Goal: Information Seeking & Learning: Learn about a topic

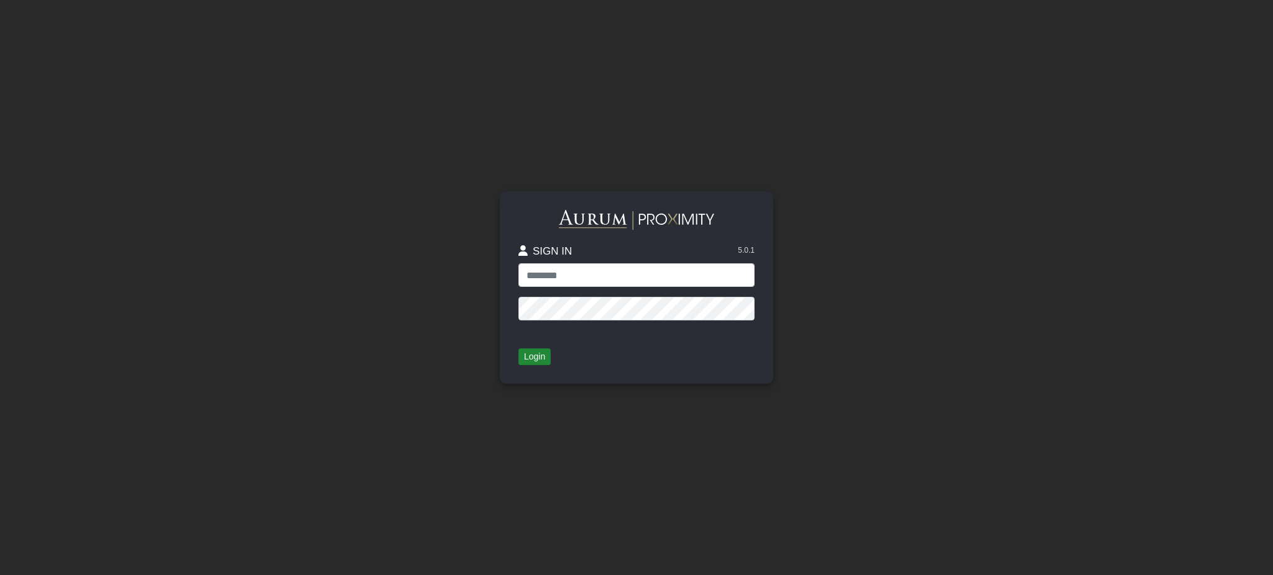
type input "**********"
click at [530, 354] on button "Login" at bounding box center [534, 357] width 32 height 17
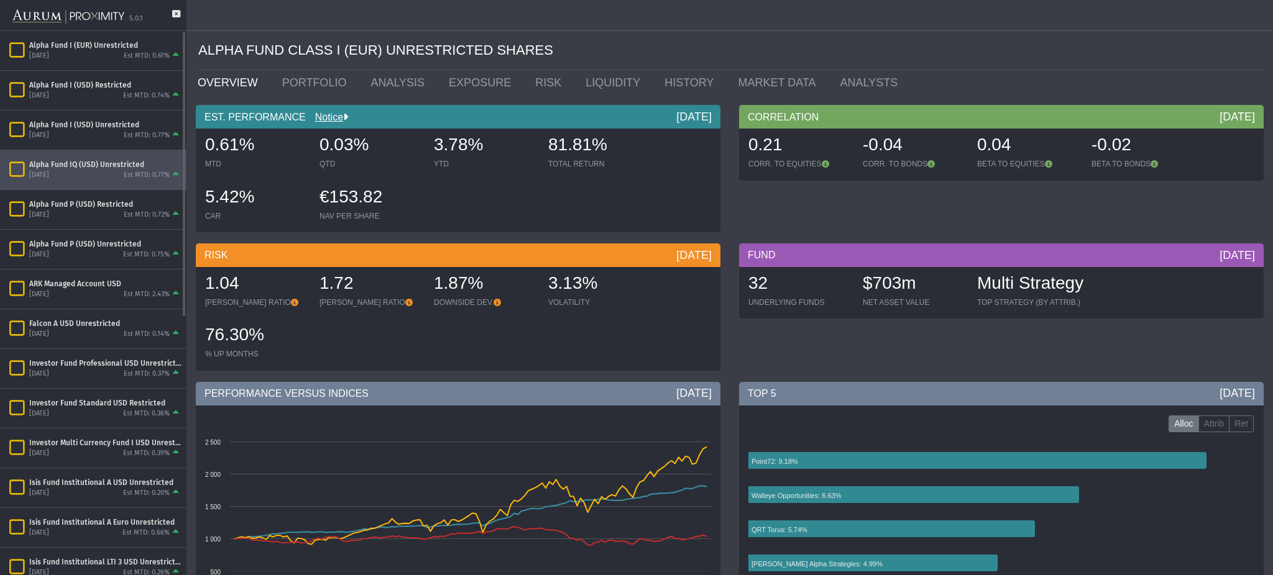
click at [46, 173] on div "[DATE]" at bounding box center [39, 175] width 20 height 9
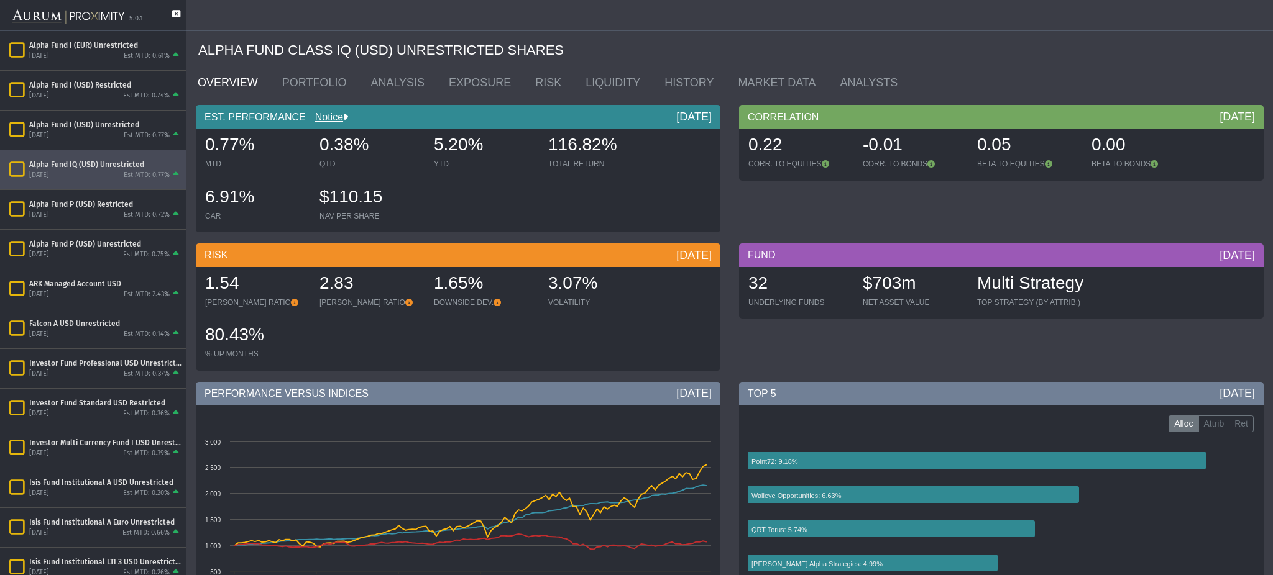
click at [173, 12] on icon at bounding box center [176, 20] width 8 height 21
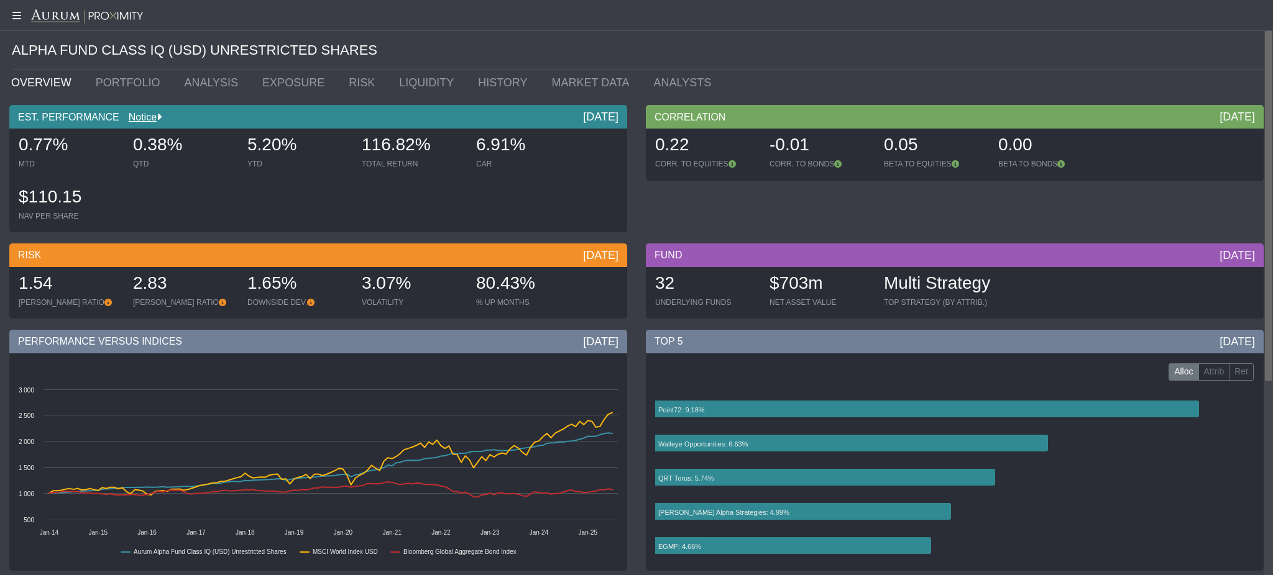
drag, startPoint x: 1271, startPoint y: 126, endPoint x: 1264, endPoint y: 72, distance: 54.6
click at [1264, 72] on body "5.0.1 Pull down to refresh... Release to refresh... Refreshing... Alpha Fund I …" at bounding box center [636, 287] width 1273 height 575
click at [103, 78] on link "PORTFOLIO" at bounding box center [130, 82] width 89 height 25
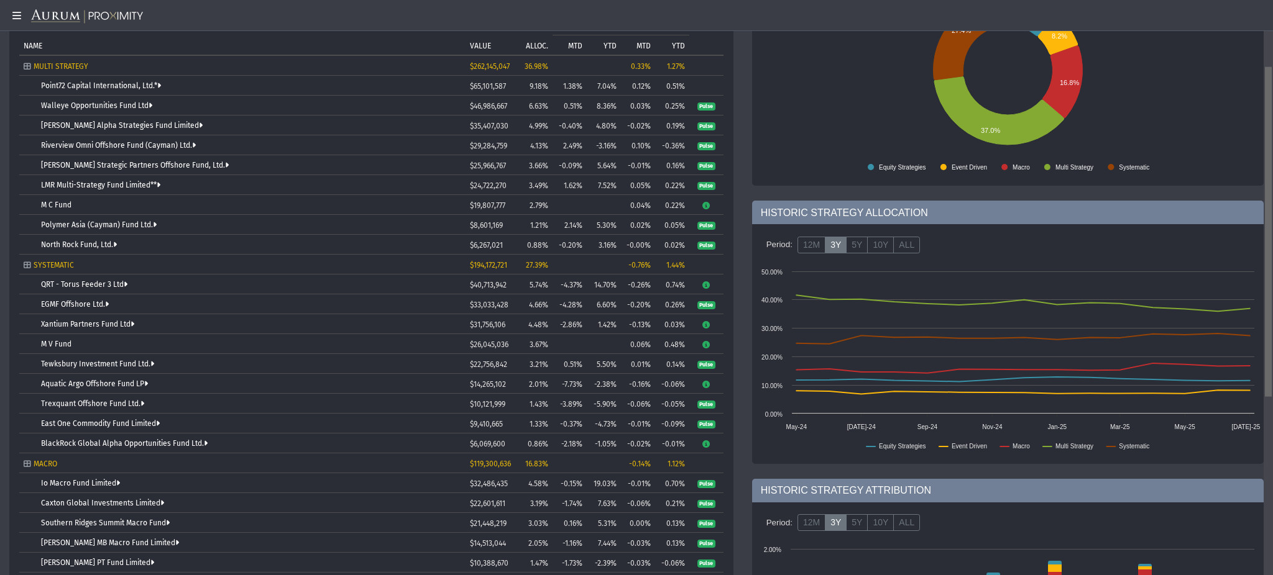
scroll to position [154, 0]
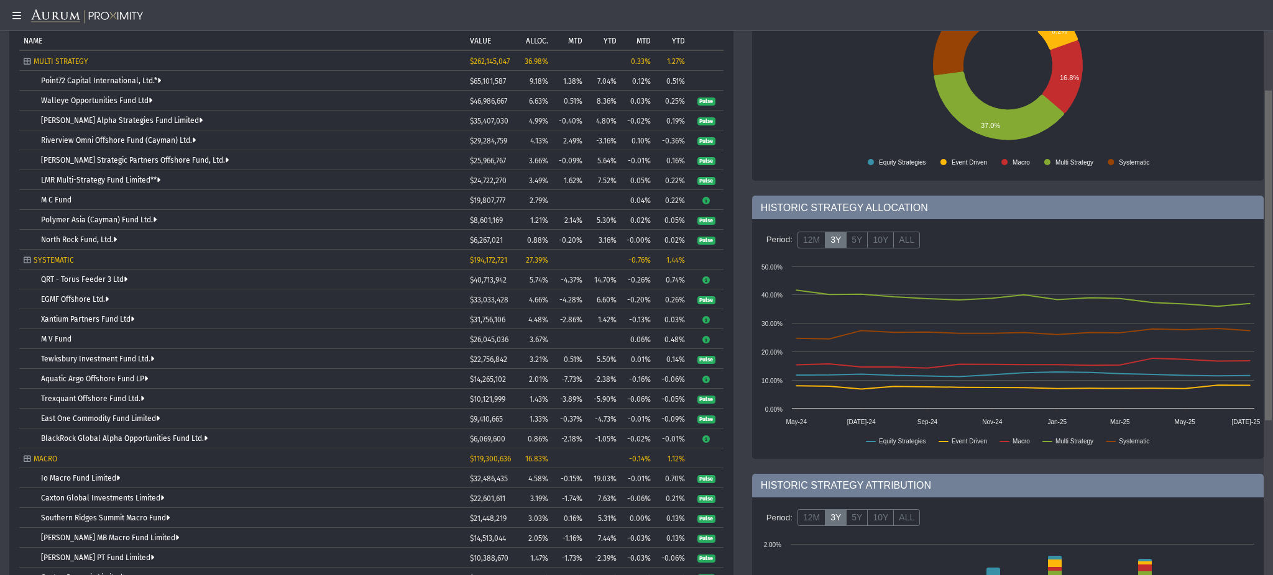
drag, startPoint x: 1271, startPoint y: 132, endPoint x: 1270, endPoint y: 228, distance: 96.3
click at [1270, 228] on body "5.0.1 Pull down to refresh... Release to refresh... Refreshing... Alpha Fund I …" at bounding box center [636, 287] width 1273 height 575
click at [104, 78] on link "Point72 Capital International, Ltd.*" at bounding box center [101, 80] width 120 height 9
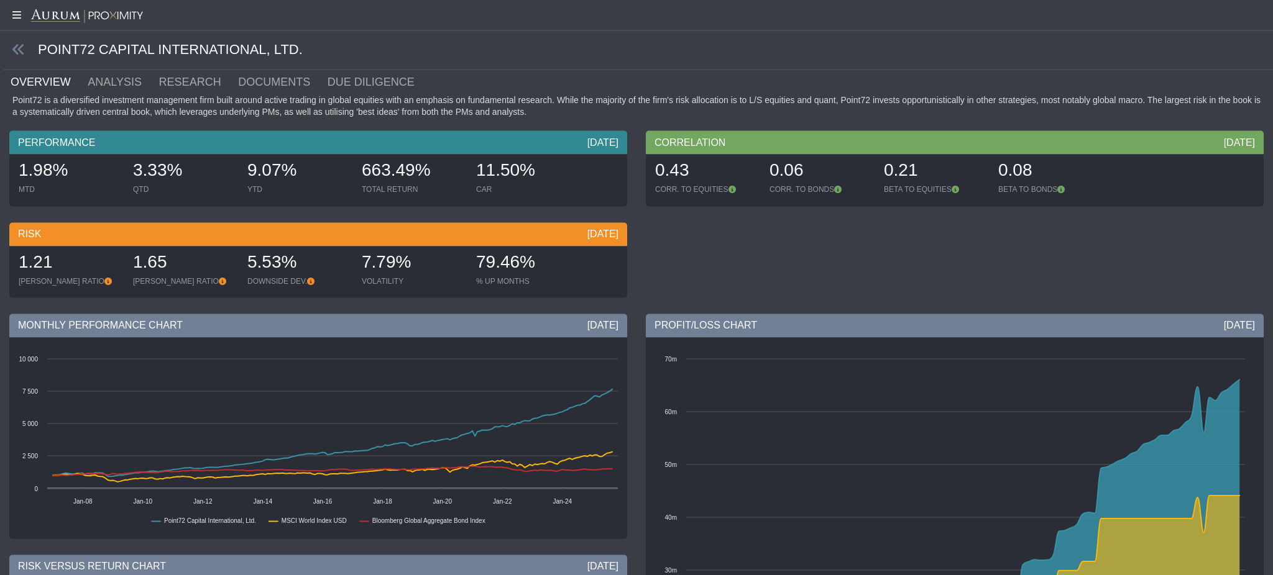
scroll to position [1, 0]
drag, startPoint x: 1271, startPoint y: 202, endPoint x: 1271, endPoint y: 306, distance: 104.4
click at [1271, 306] on div "Pull down to refresh... Release to refresh... Refreshing... POINT72 CAPITAL INT…" at bounding box center [636, 287] width 1273 height 575
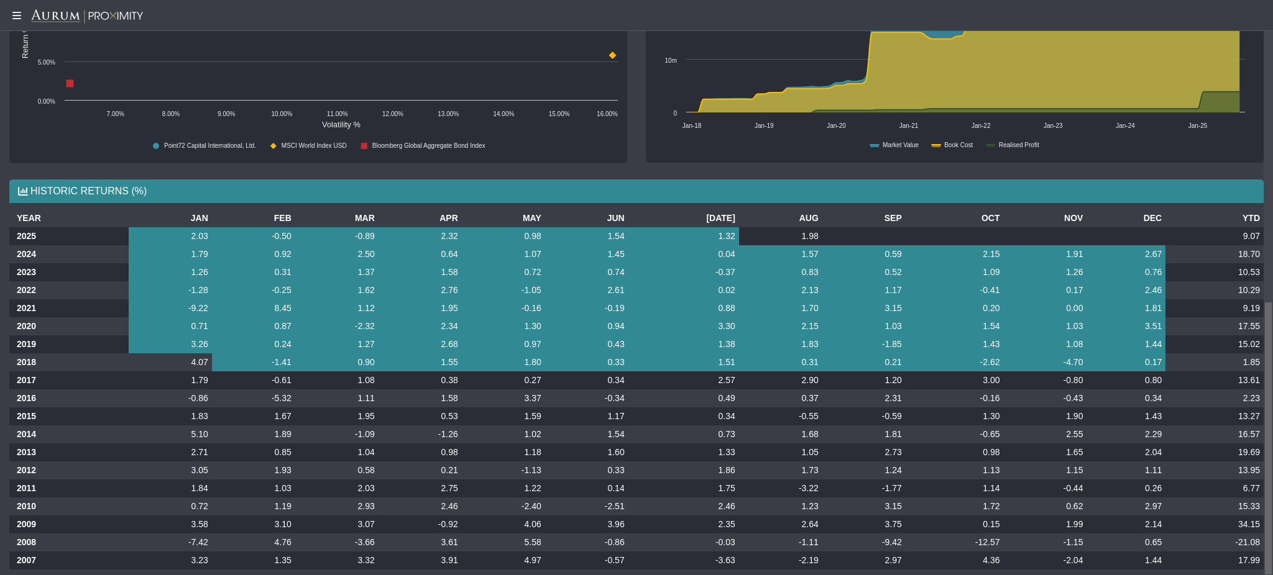
scroll to position [633, 0]
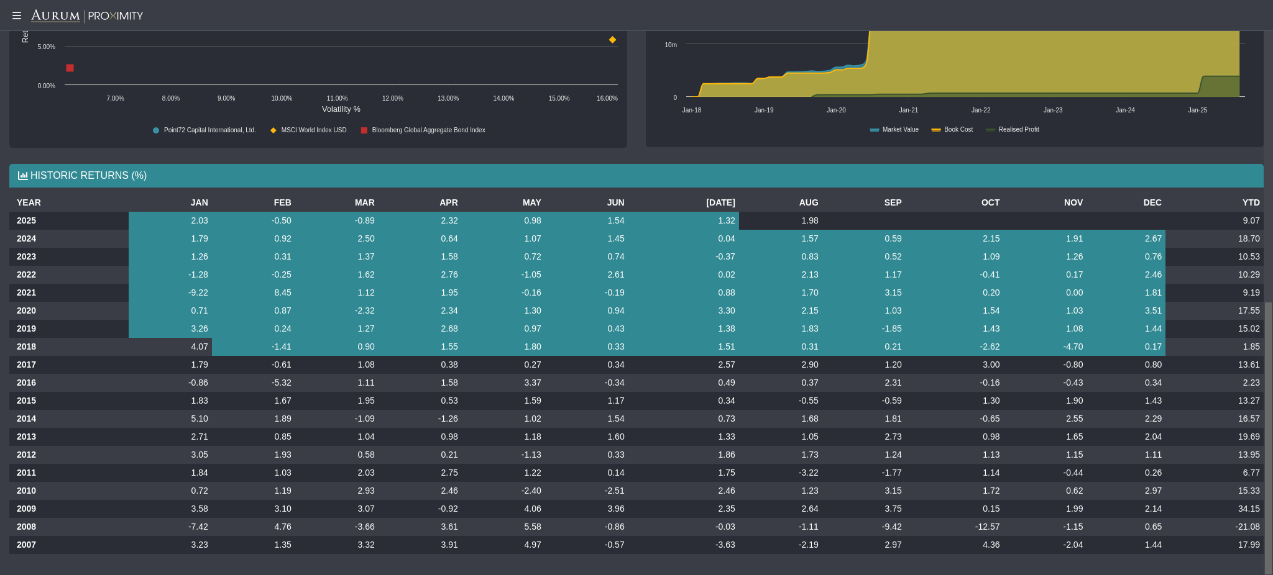
drag, startPoint x: 1271, startPoint y: 262, endPoint x: 1265, endPoint y: 593, distance: 331.8
click at [1265, 575] on html "5.0.1 Pull down to refresh... Release to refresh... Refreshing... Alpha Fund I …" at bounding box center [636, 287] width 1273 height 575
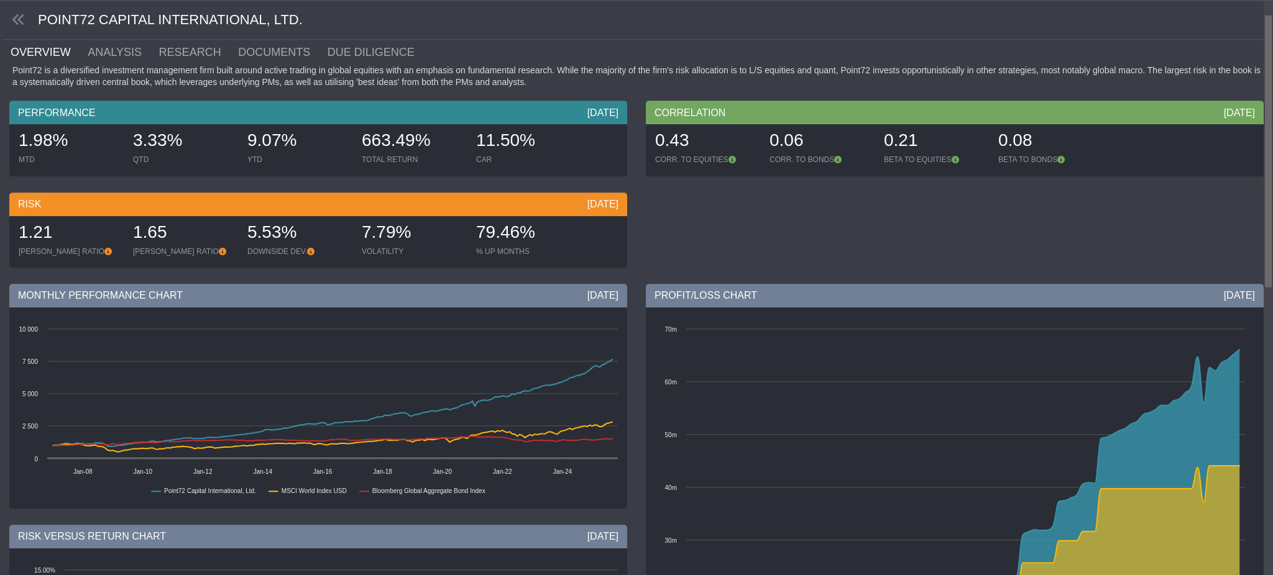
drag, startPoint x: 1271, startPoint y: 518, endPoint x: 1258, endPoint y: 213, distance: 306.0
click at [1258, 213] on body "5.0.1 Pull down to refresh... Release to refresh... Refreshing... Alpha Fund I …" at bounding box center [636, 287] width 1273 height 575
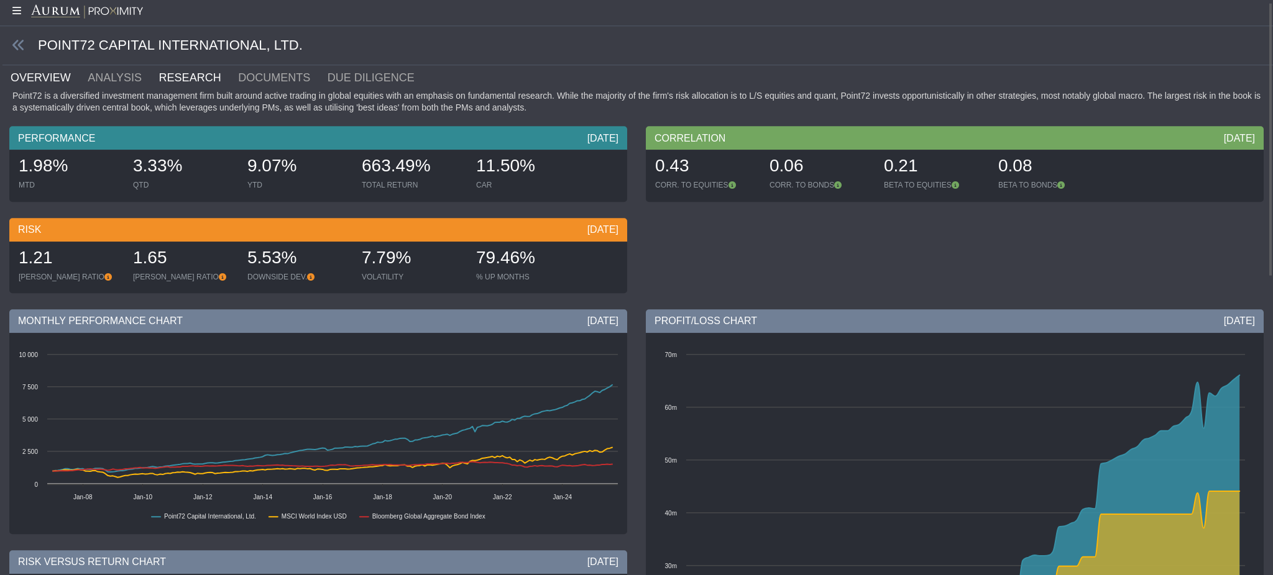
click at [170, 83] on link "RESEARCH" at bounding box center [198, 77] width 80 height 25
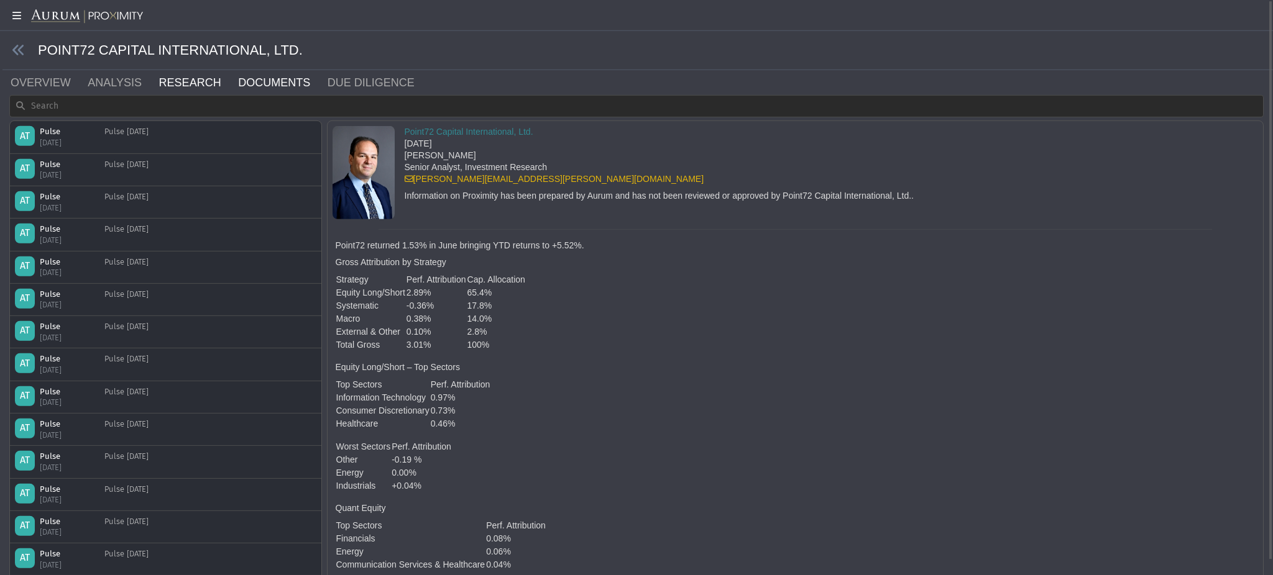
click at [237, 80] on link "DOCUMENTS" at bounding box center [281, 82] width 89 height 25
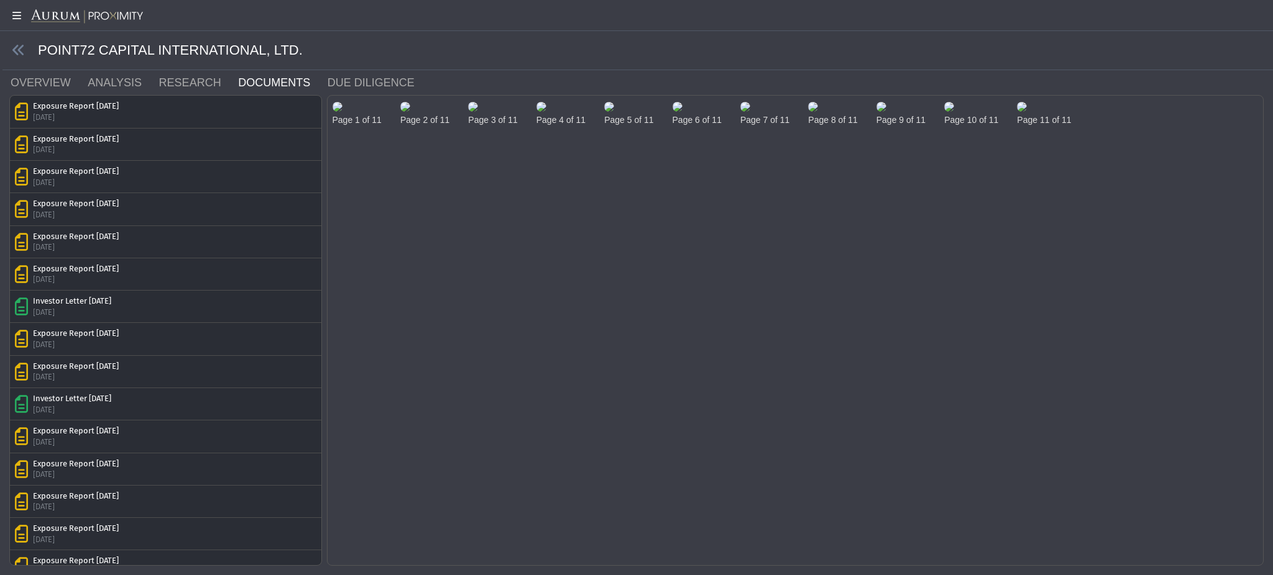
click at [342, 112] on img at bounding box center [337, 107] width 10 height 10
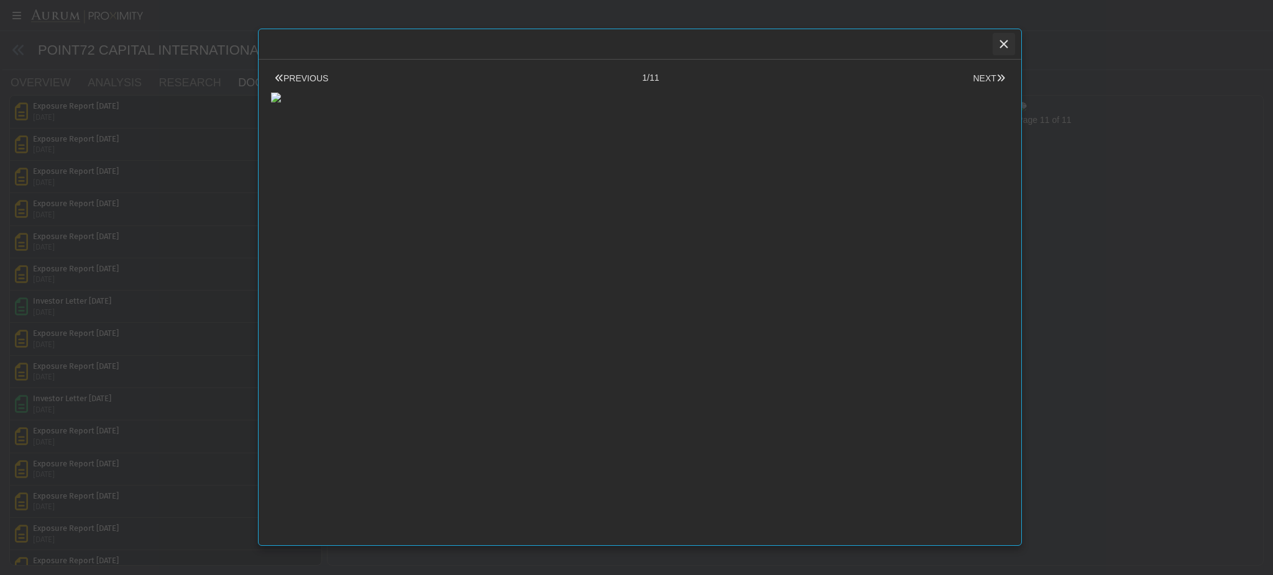
click at [999, 48] on icon "Close" at bounding box center [1003, 44] width 11 height 11
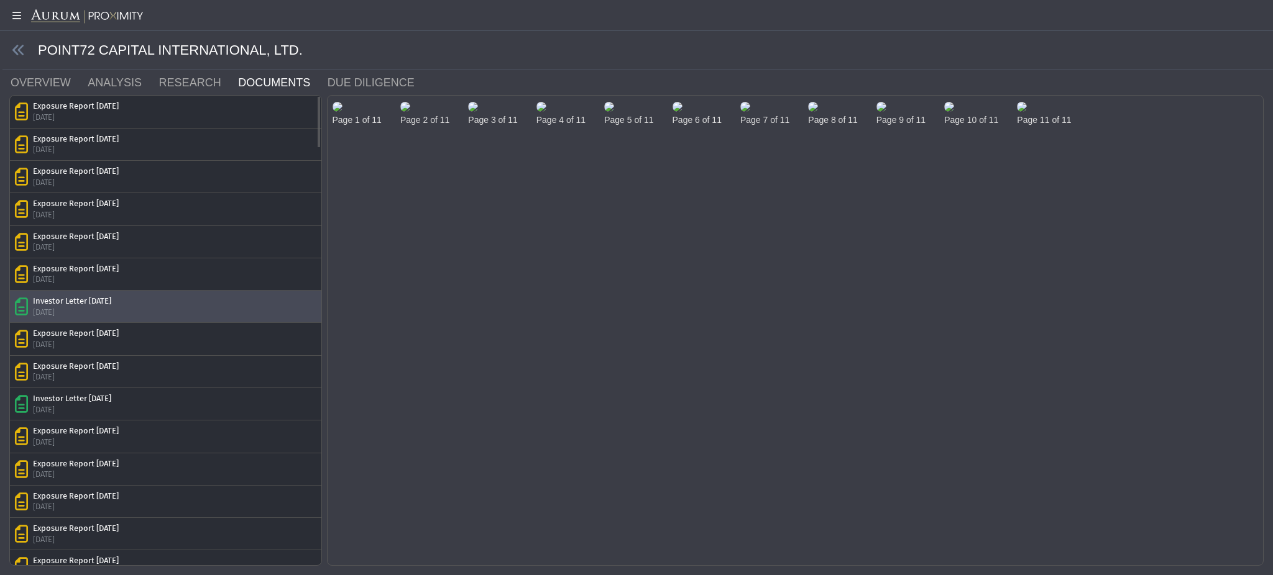
click at [111, 303] on div "Investor Letter [DATE]" at bounding box center [72, 301] width 78 height 11
click at [342, 112] on img at bounding box center [337, 107] width 10 height 10
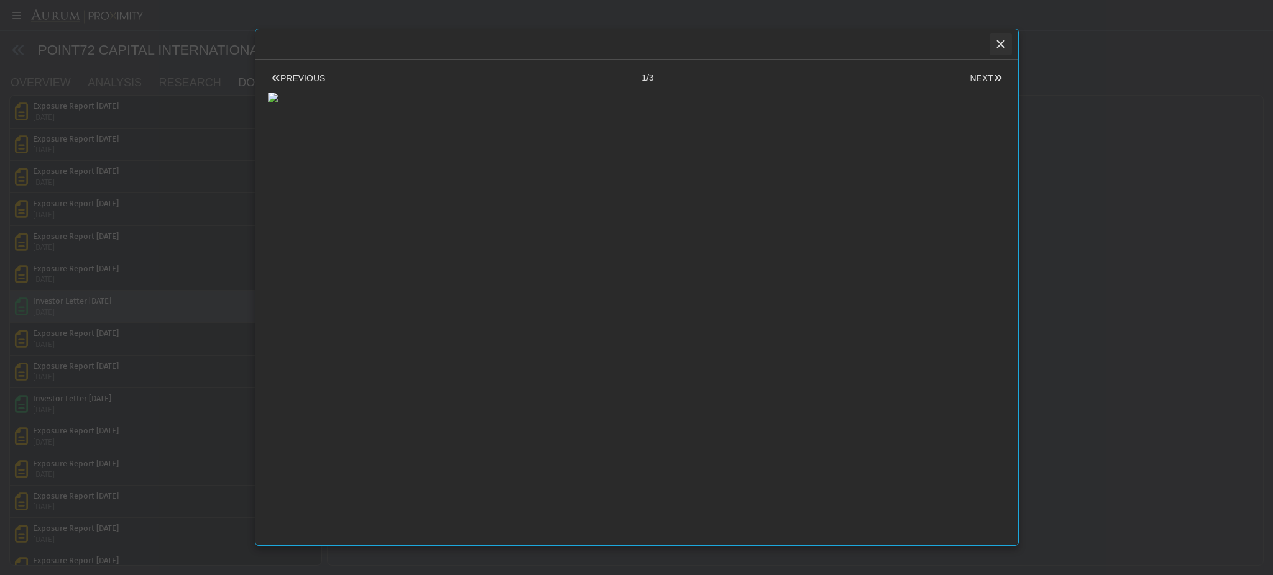
click at [1000, 39] on icon "Close" at bounding box center [1000, 44] width 11 height 11
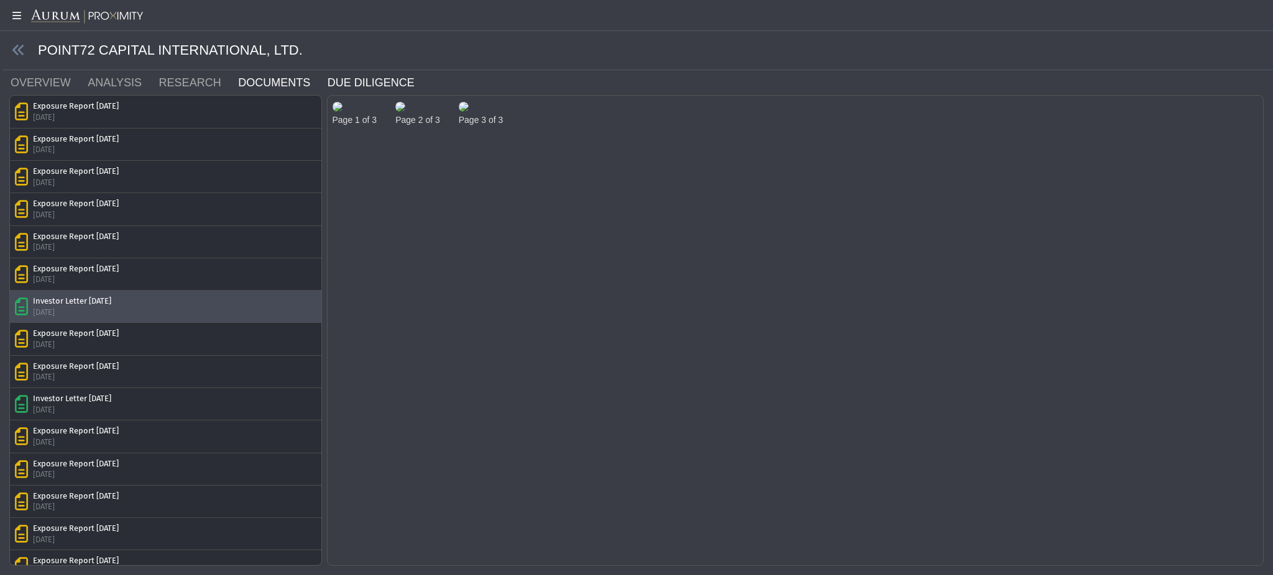
click at [326, 88] on link "DUE DILIGENCE" at bounding box center [378, 82] width 104 height 25
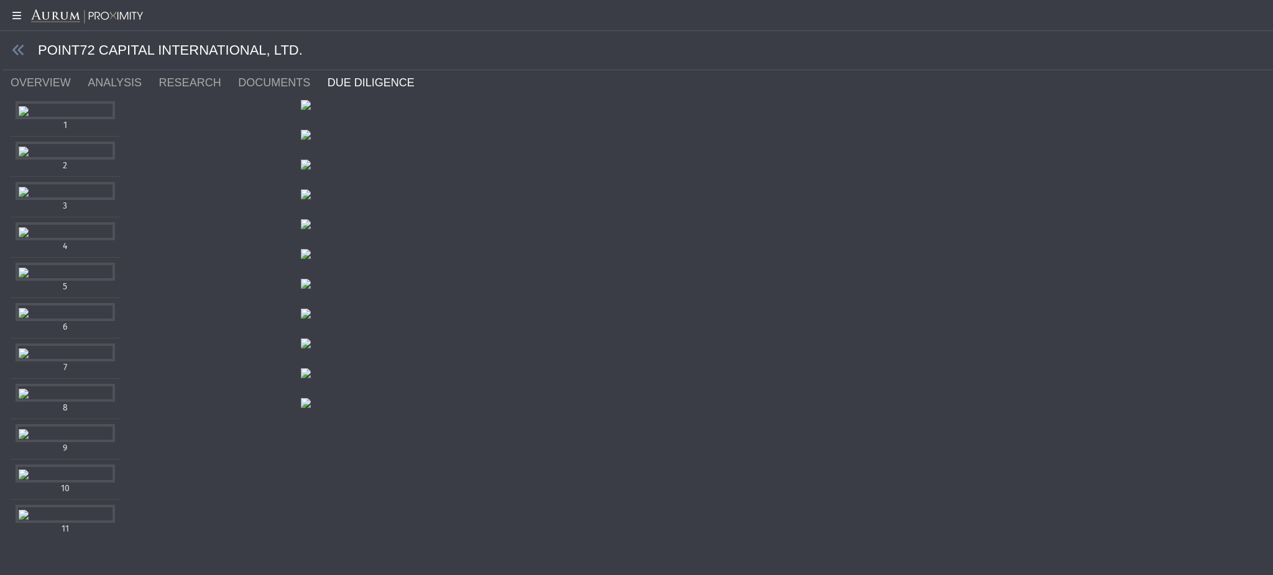
click at [1271, 144] on div "**********" at bounding box center [636, 283] width 1273 height 566
click at [1269, 122] on div "**********" at bounding box center [636, 283] width 1273 height 566
drag, startPoint x: 1261, startPoint y: 98, endPoint x: 1256, endPoint y: 155, distance: 57.4
click at [1256, 155] on body "5.0.1 Pull down to refresh... Release to refresh... Refreshing... Alpha Fund I …" at bounding box center [636, 287] width 1273 height 575
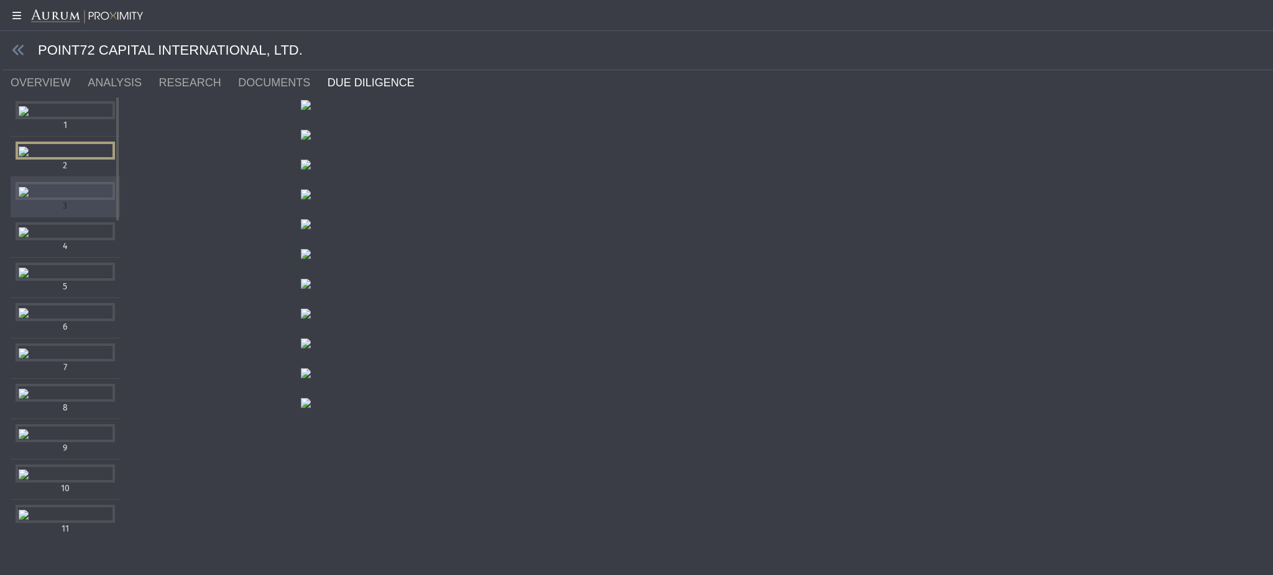
click at [34, 200] on div "Items" at bounding box center [65, 191] width 99 height 18
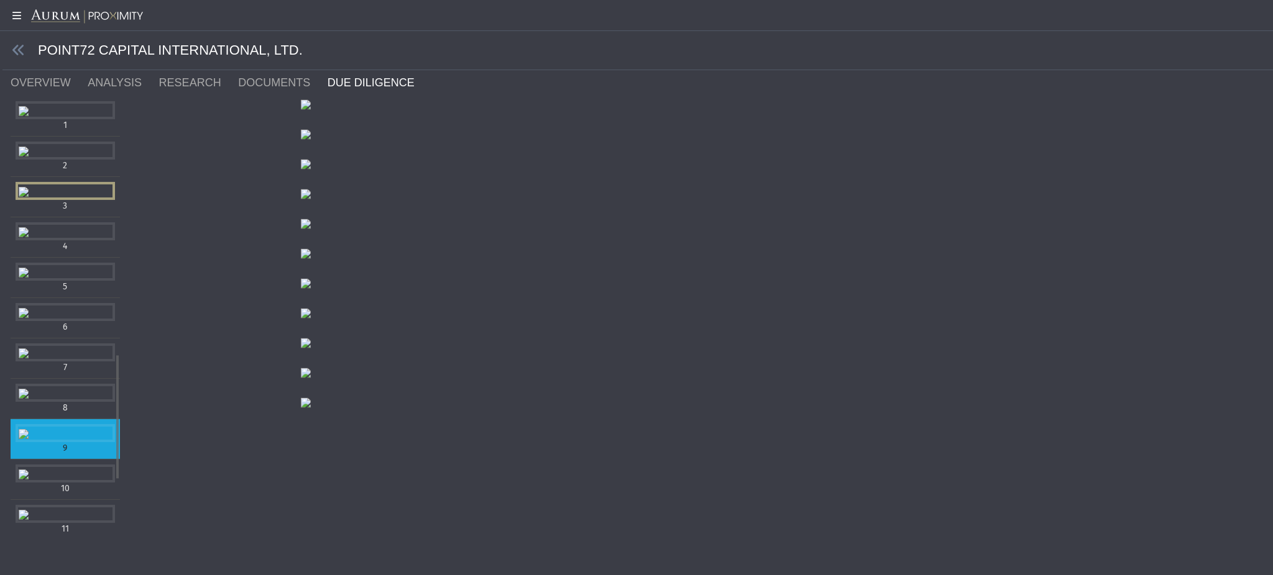
scroll to position [963, 0]
click at [34, 442] on div "Items" at bounding box center [65, 433] width 99 height 18
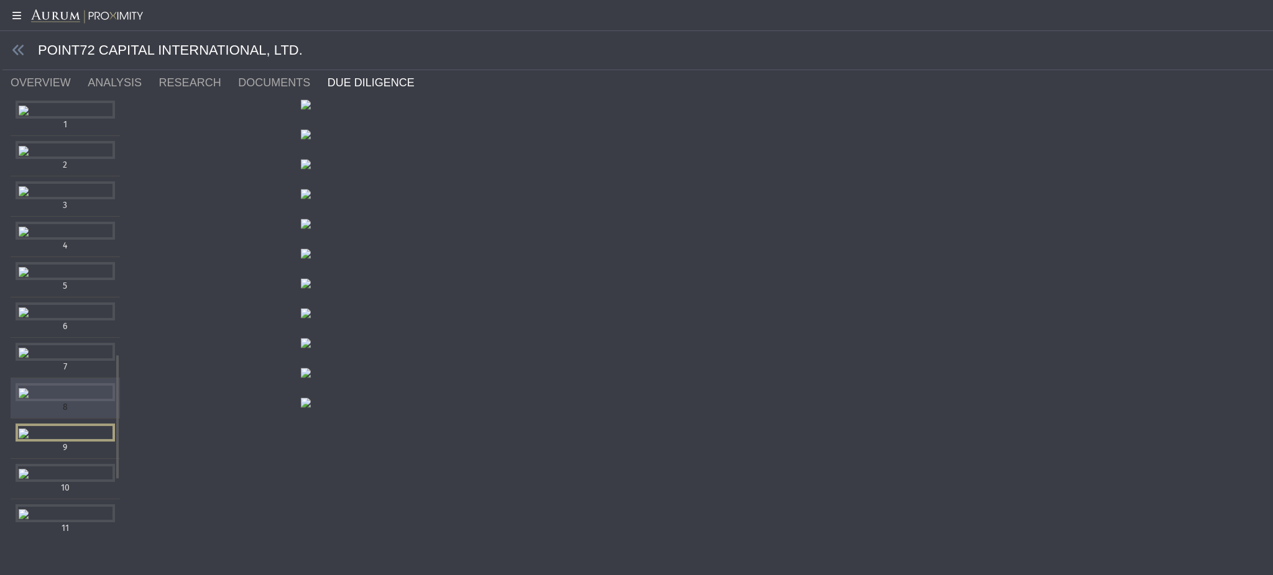
click at [58, 383] on div "Items" at bounding box center [65, 392] width 99 height 18
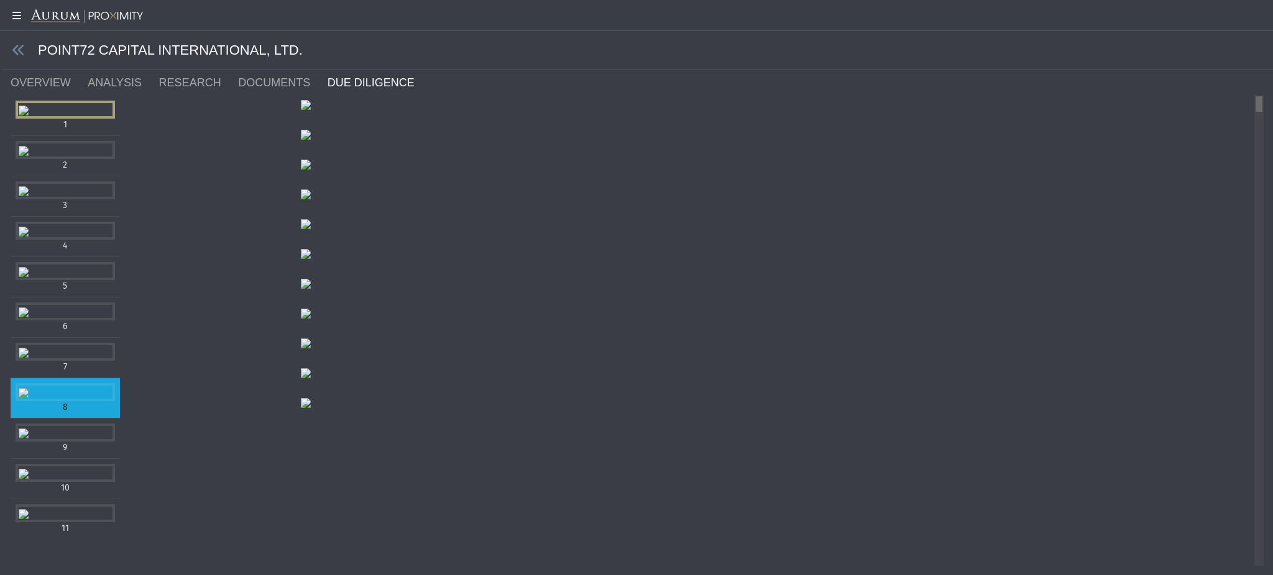
scroll to position [50, 0]
drag, startPoint x: 1259, startPoint y: 408, endPoint x: 1203, endPoint y: 99, distance: 314.6
click at [1203, 99] on body "5.0.1 Pull down to refresh... Release to refresh... Refreshing... Alpha Fund I …" at bounding box center [636, 287] width 1273 height 575
click at [134, 80] on link "ANALYSIS" at bounding box center [121, 82] width 71 height 25
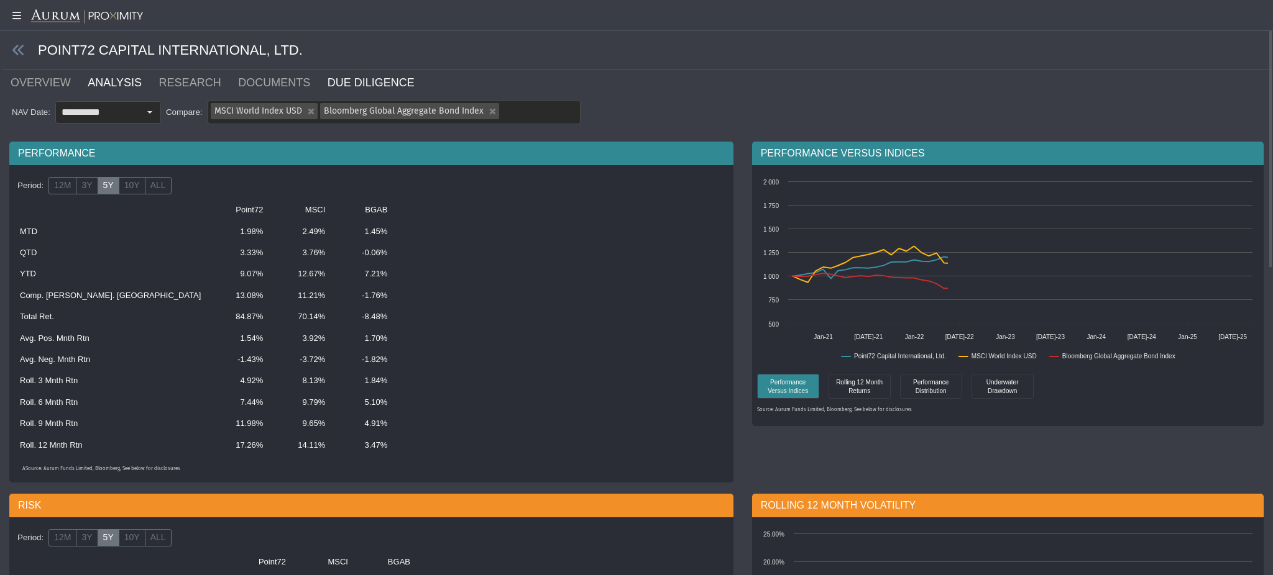
click at [326, 78] on link "DUE DILIGENCE" at bounding box center [378, 82] width 104 height 25
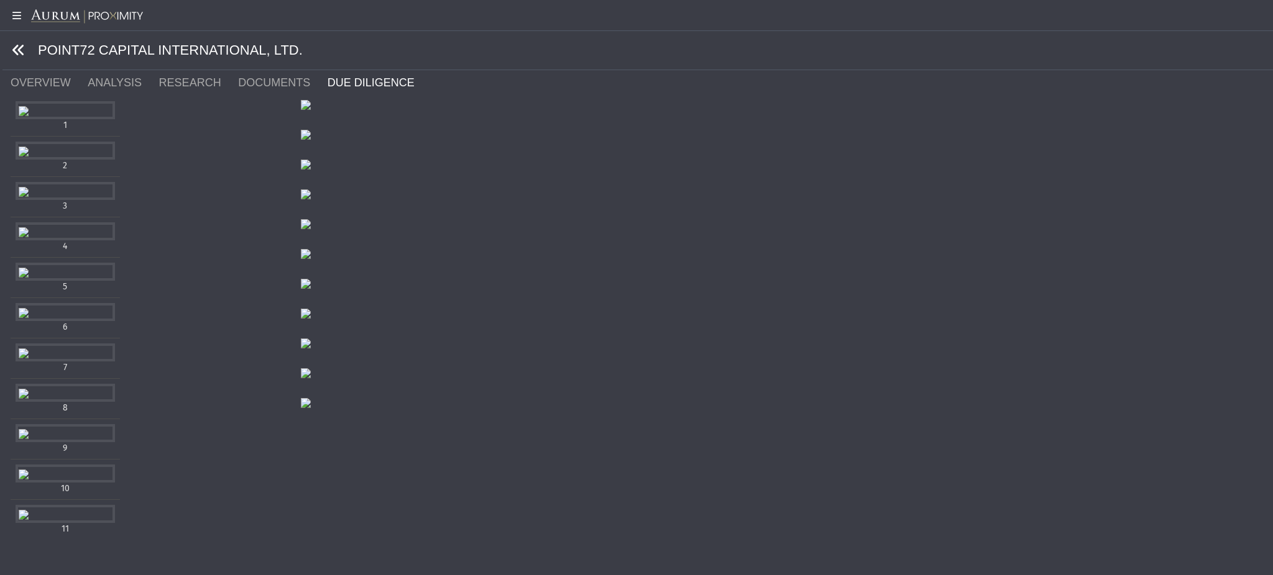
click at [16, 58] on link at bounding box center [19, 51] width 14 height 16
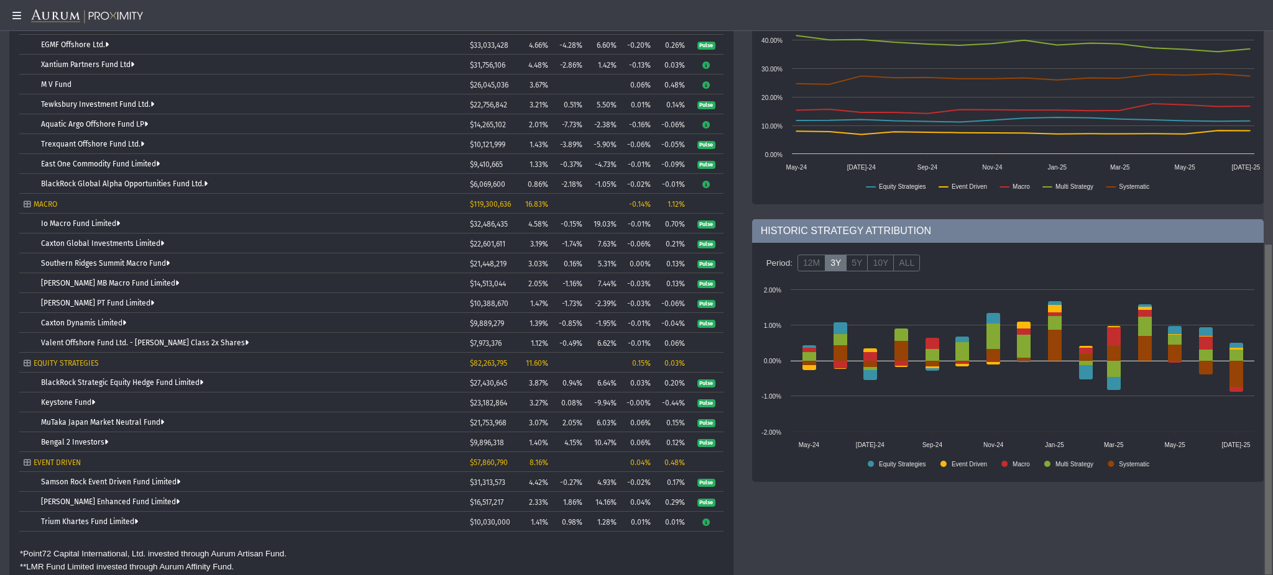
scroll to position [422, 0]
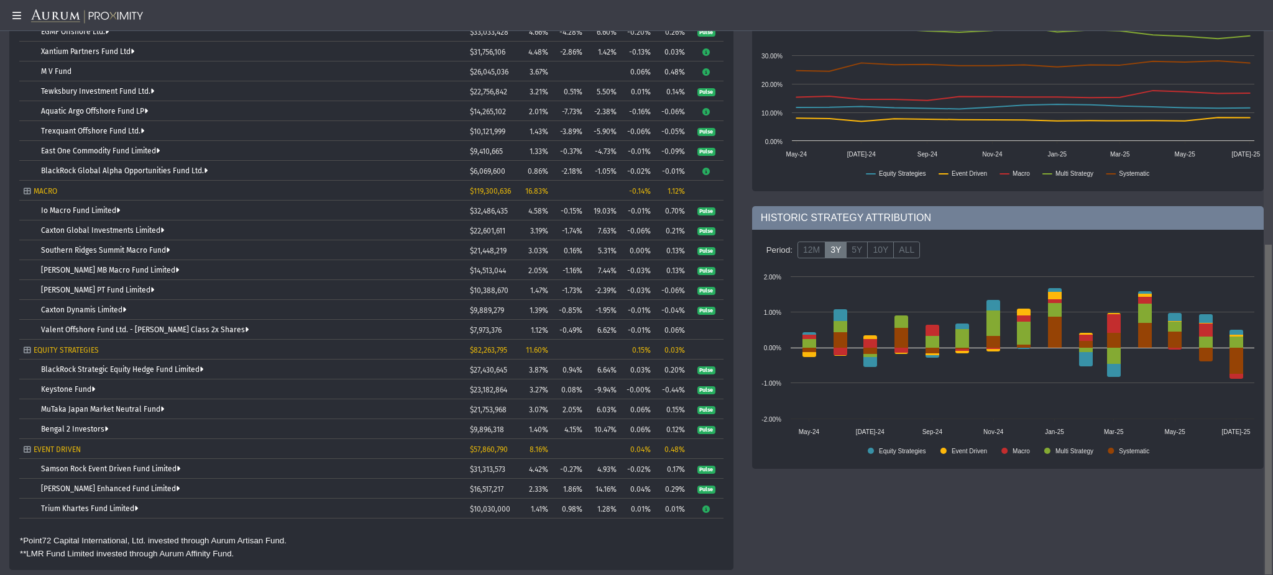
drag, startPoint x: 1269, startPoint y: 132, endPoint x: 1259, endPoint y: 462, distance: 330.1
click at [1259, 462] on body "5.0.1 Pull down to refresh... Release to refresh... Refreshing... Alpha Fund I …" at bounding box center [636, 287] width 1273 height 575
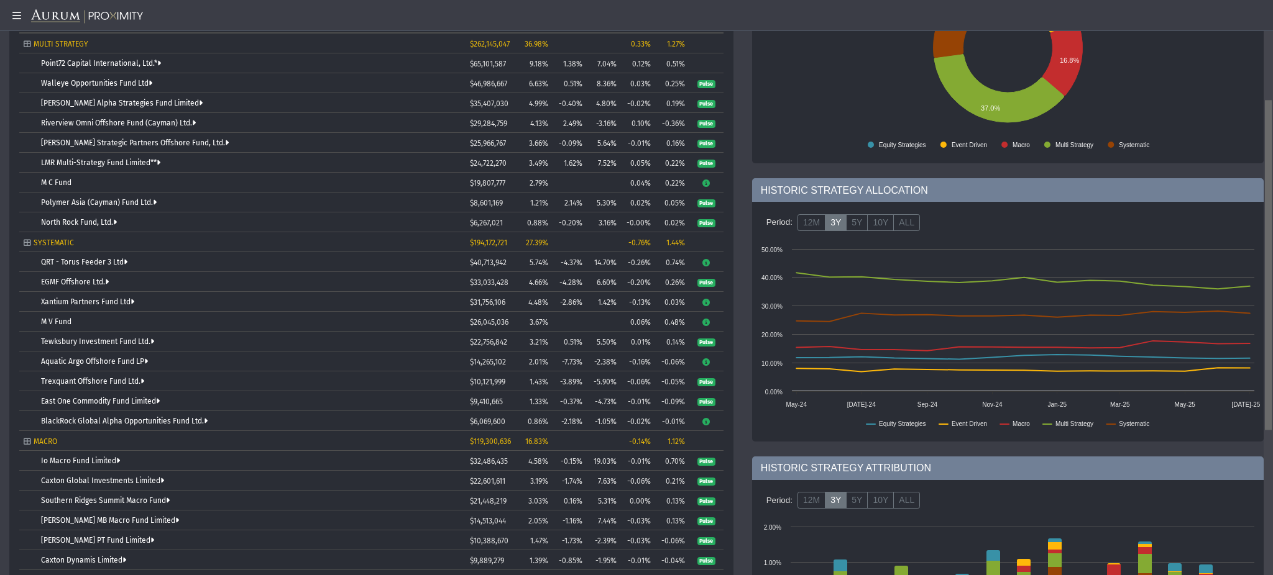
scroll to position [0, 0]
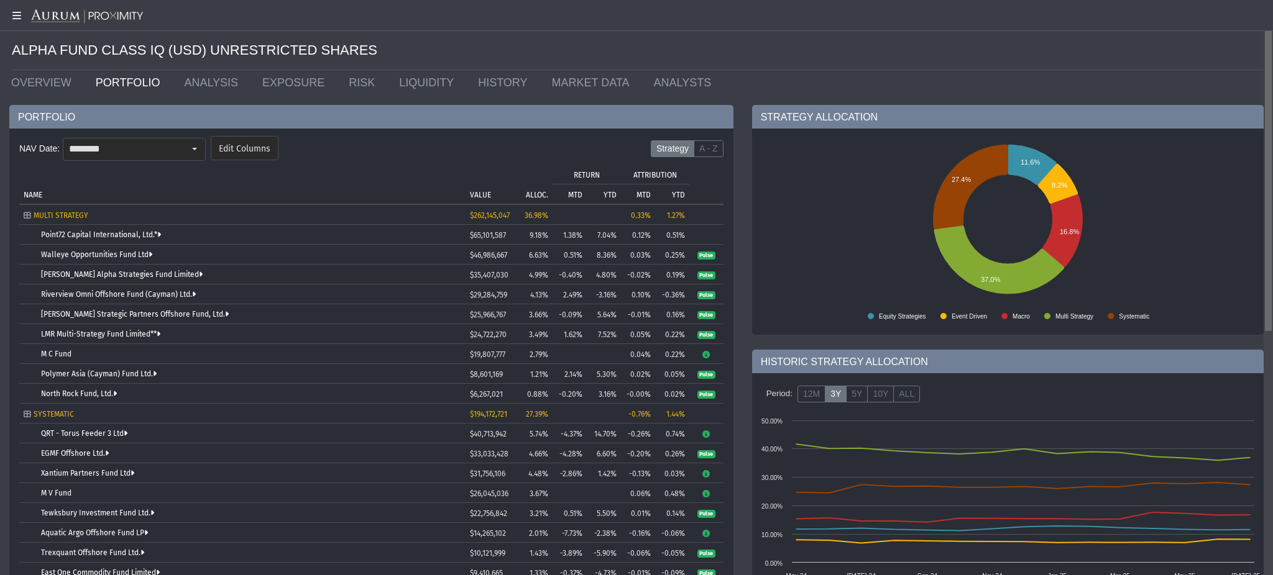
drag, startPoint x: 1268, startPoint y: 459, endPoint x: 1227, endPoint y: 142, distance: 318.9
click at [1227, 142] on body "5.0.1 Pull down to refresh... Release to refresh... Refreshing... Alpha Fund I …" at bounding box center [636, 287] width 1273 height 575
click at [43, 89] on link "OVERVIEW" at bounding box center [44, 82] width 85 height 25
